Goal: Task Accomplishment & Management: Complete application form

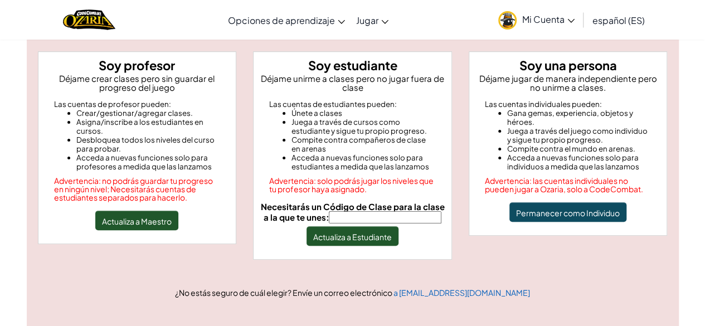
type input "ShopLeafWide"
click at [357, 238] on font "Actualiza a Estudiante" at bounding box center [352, 237] width 79 height 10
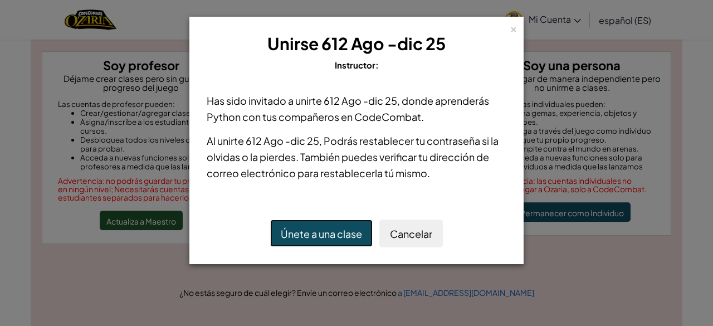
click at [345, 236] on font "Únete a una clase" at bounding box center [321, 233] width 81 height 13
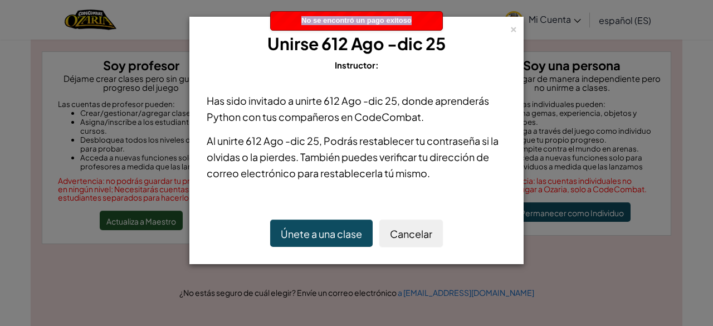
drag, startPoint x: 296, startPoint y: 27, endPoint x: 442, endPoint y: 21, distance: 145.5
click at [442, 21] on div "No se encontró un pago exitoso" at bounding box center [357, 21] width 172 height 18
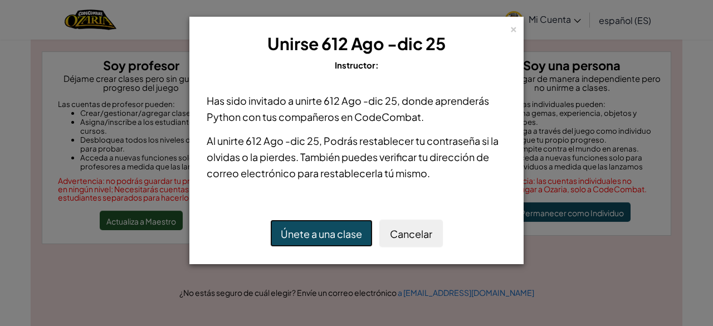
click at [295, 232] on font "Únete a una clase" at bounding box center [321, 233] width 81 height 13
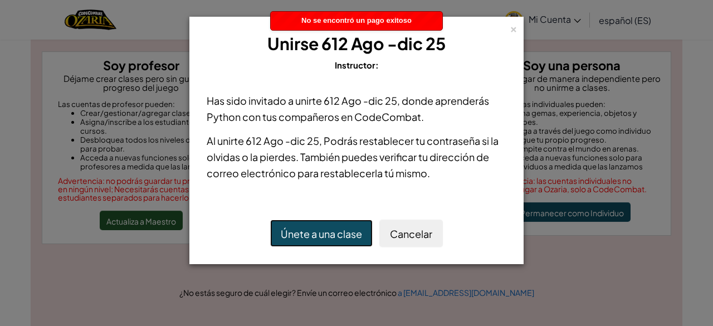
click at [295, 232] on font "Únete a una clase" at bounding box center [321, 233] width 81 height 13
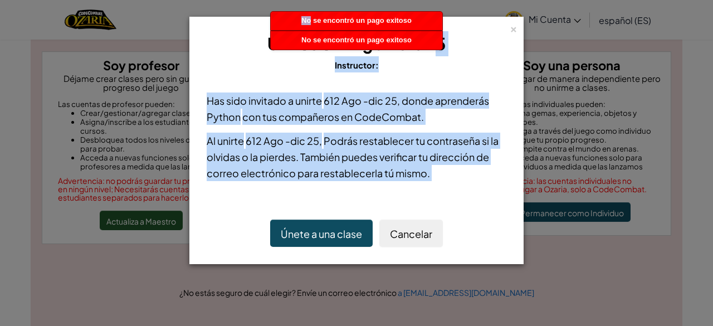
drag, startPoint x: 311, startPoint y: 17, endPoint x: 446, endPoint y: 10, distance: 135.0
